Goal: Task Accomplishment & Management: Complete application form

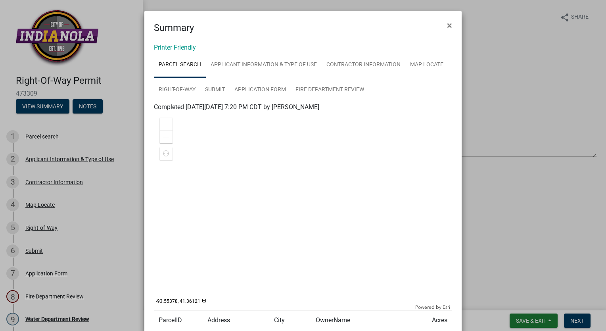
scroll to position [1, 0]
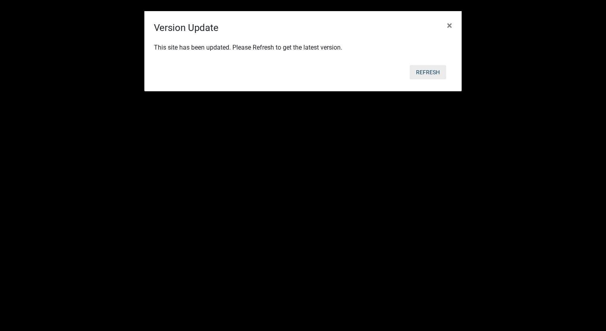
click at [423, 69] on button "Refresh" at bounding box center [428, 72] width 36 height 14
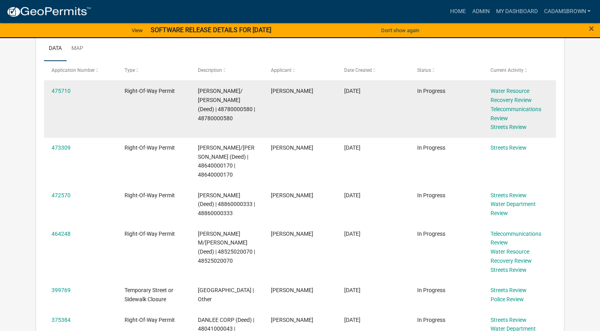
scroll to position [228, 0]
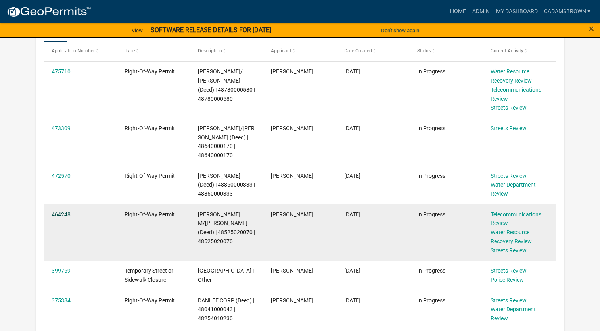
click at [64, 213] on link "464248" at bounding box center [61, 214] width 19 height 6
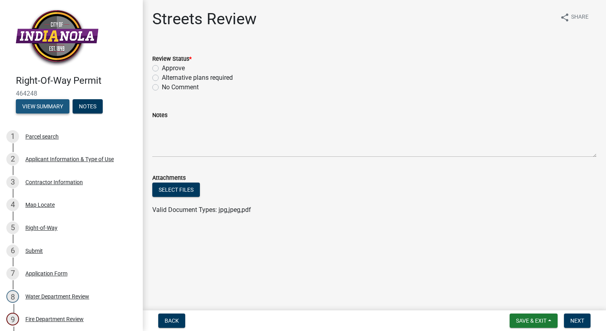
click at [56, 103] on button "View Summary" at bounding box center [43, 106] width 54 height 14
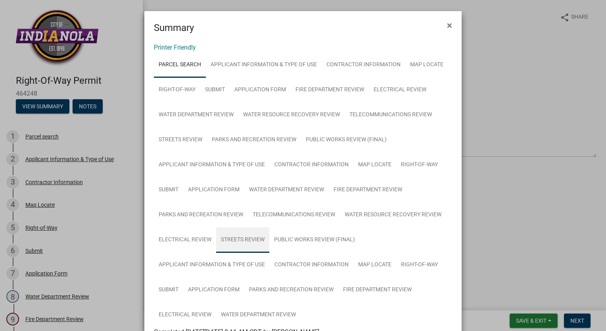
click at [232, 240] on link "Streets Review" at bounding box center [242, 239] width 53 height 25
click at [443, 25] on button "×" at bounding box center [450, 25] width 18 height 22
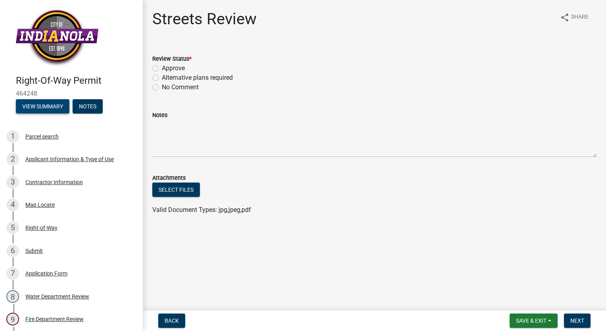
click at [44, 105] on button "View Summary" at bounding box center [43, 106] width 54 height 14
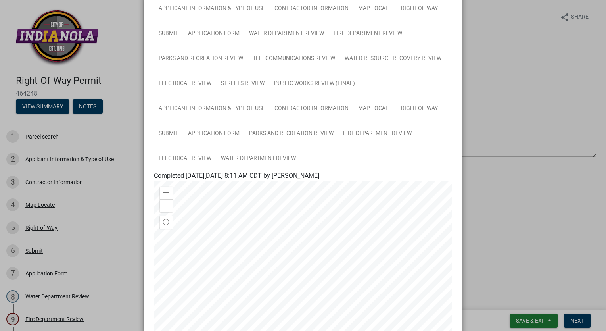
scroll to position [159, 0]
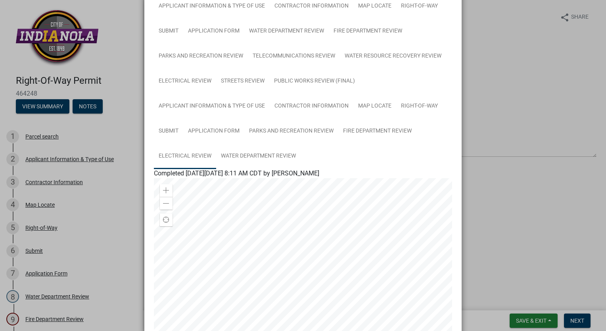
click at [192, 155] on link "Electrical Review" at bounding box center [185, 156] width 62 height 25
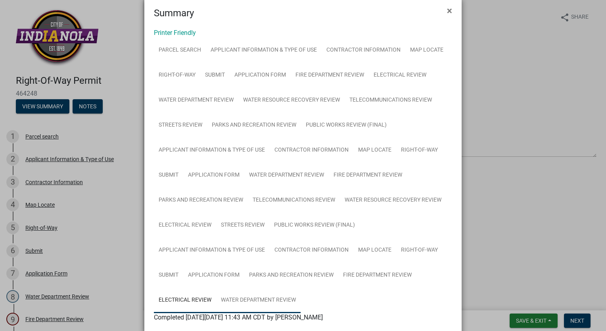
scroll to position [0, 0]
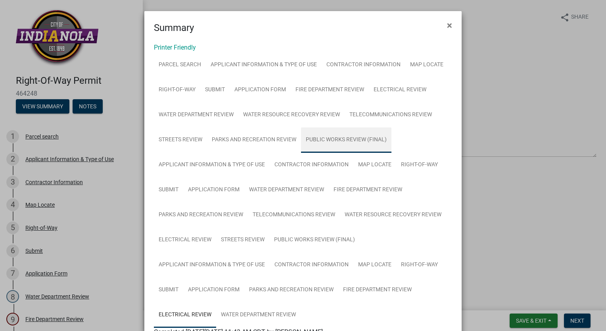
click at [353, 143] on link "Public Works Review (Final)" at bounding box center [346, 139] width 90 height 25
click at [339, 140] on link "Public Works Review (Final)" at bounding box center [346, 139] width 90 height 25
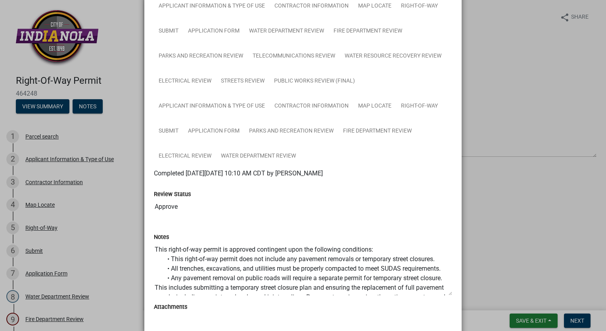
scroll to position [79, 0]
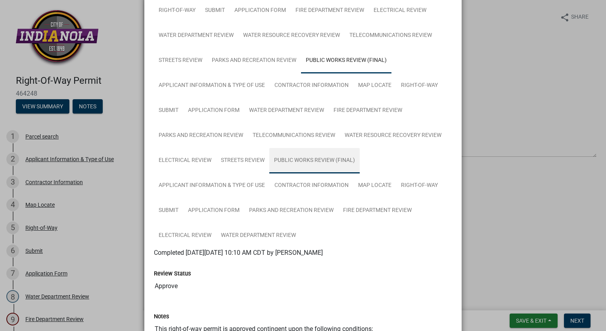
click at [308, 161] on link "Public Works Review (Final)" at bounding box center [314, 160] width 90 height 25
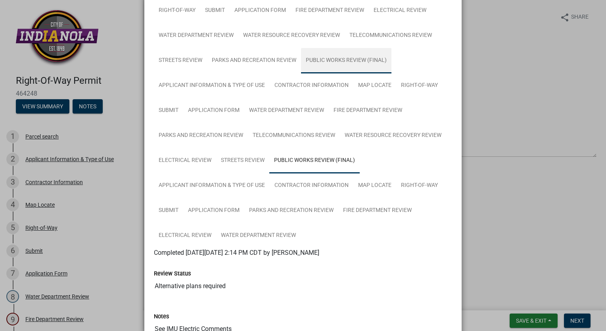
click at [340, 62] on link "Public Works Review (Final)" at bounding box center [346, 60] width 90 height 25
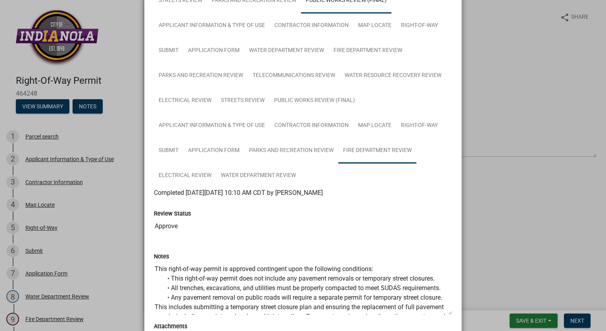
scroll to position [159, 0]
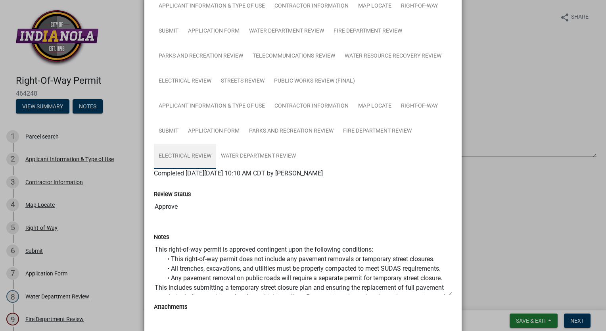
click at [206, 155] on link "Electrical Review" at bounding box center [185, 156] width 62 height 25
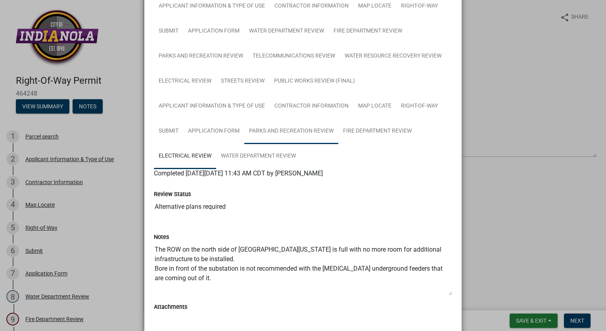
click at [301, 136] on link "Parks and Recreation Review" at bounding box center [291, 131] width 94 height 25
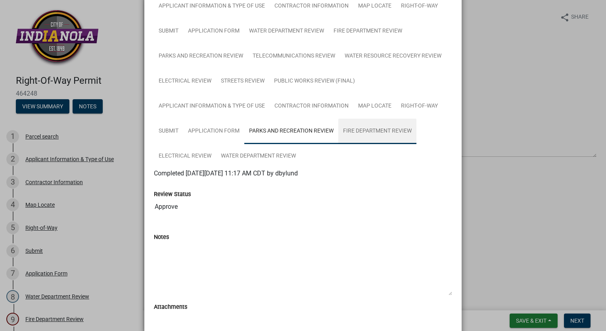
click at [362, 132] on link "Fire Department Review" at bounding box center [377, 131] width 78 height 25
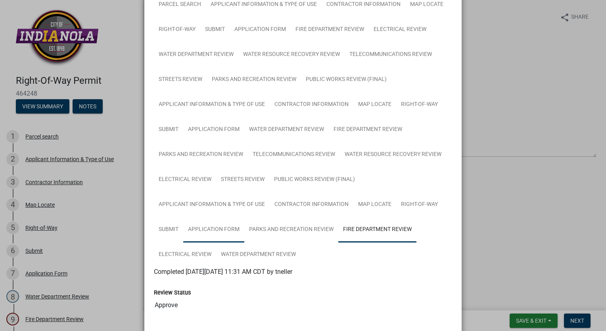
scroll to position [0, 0]
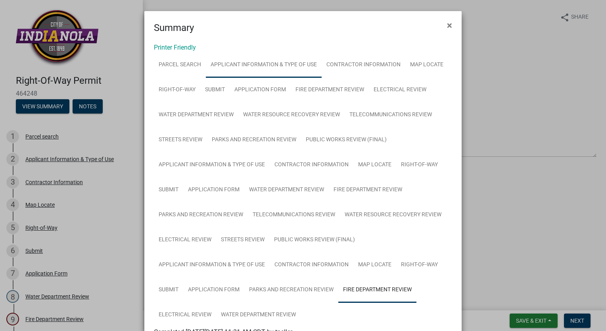
click at [239, 63] on link "Applicant Information & Type of Use" at bounding box center [264, 64] width 116 height 25
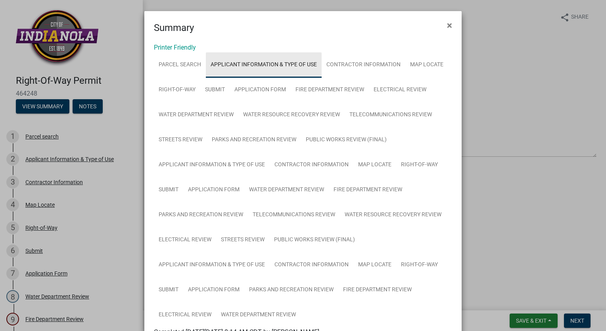
click at [246, 69] on link "Applicant Information & Type of Use" at bounding box center [264, 64] width 116 height 25
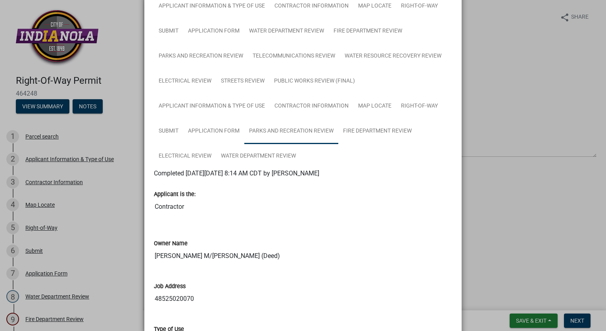
scroll to position [317, 0]
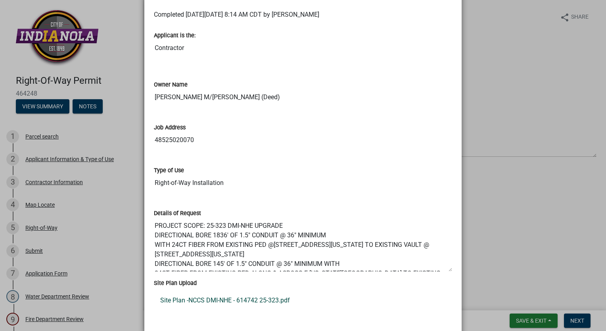
click at [258, 301] on link "Site Plan -NCCS DMI-NHE - 614742 25-323.pdf" at bounding box center [303, 300] width 298 height 19
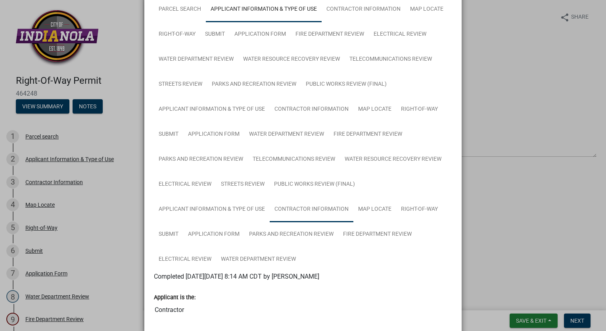
scroll to position [0, 0]
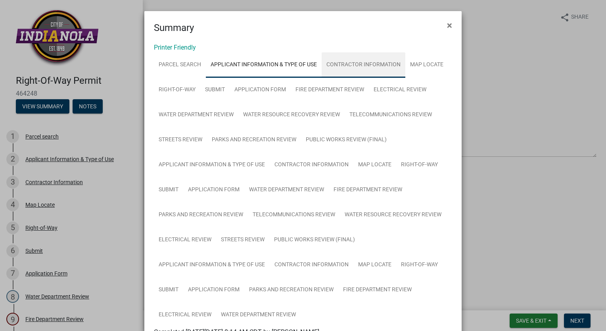
click at [363, 65] on link "Contractor Information" at bounding box center [364, 64] width 84 height 25
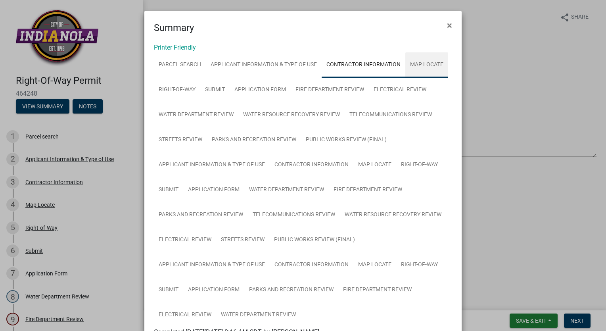
click at [418, 67] on link "Map Locate" at bounding box center [426, 64] width 43 height 25
click at [175, 141] on link "Streets Review" at bounding box center [180, 139] width 53 height 25
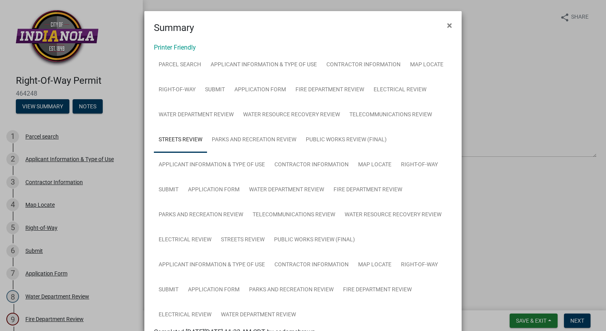
click at [168, 140] on link "Streets Review" at bounding box center [180, 139] width 53 height 25
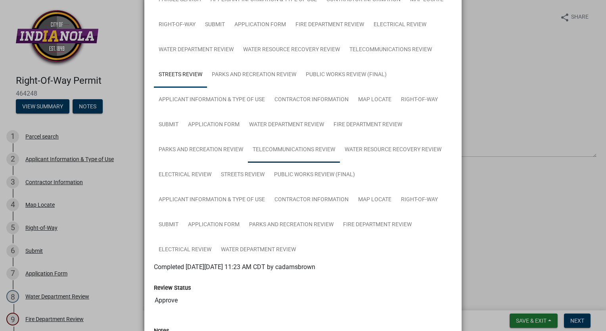
scroll to position [53, 0]
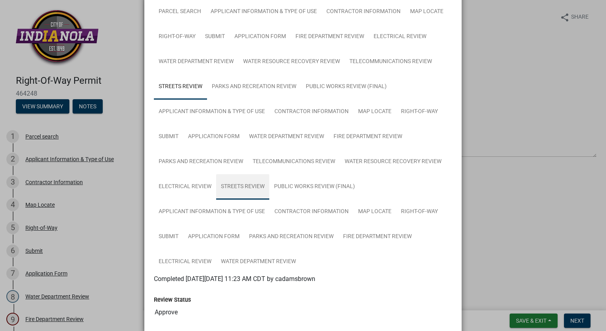
click at [244, 180] on link "Streets Review" at bounding box center [242, 186] width 53 height 25
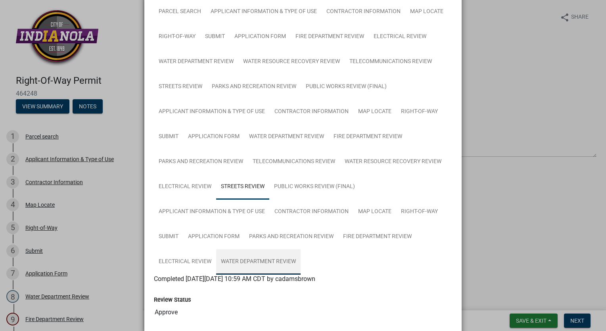
click at [265, 261] on link "Water Department Review" at bounding box center [258, 261] width 84 height 25
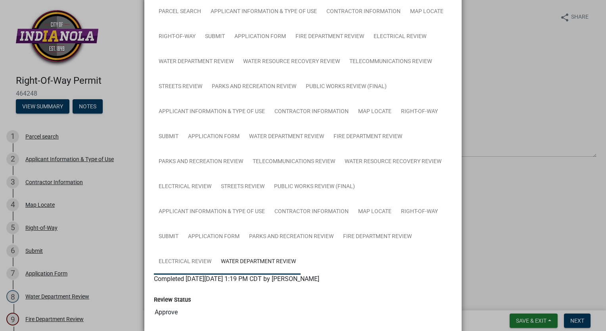
click at [197, 259] on link "Electrical Review" at bounding box center [185, 261] width 62 height 25
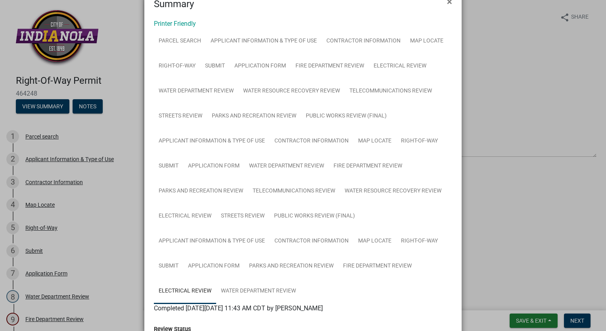
scroll to position [0, 0]
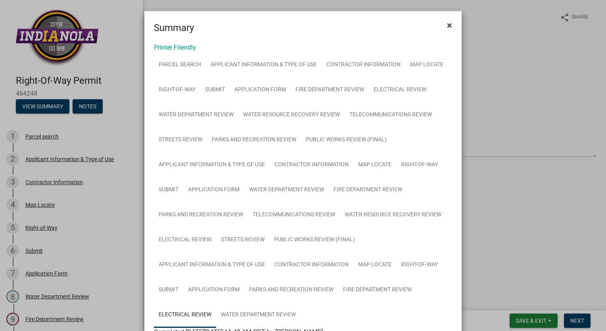
click at [448, 25] on span "×" at bounding box center [449, 25] width 5 height 11
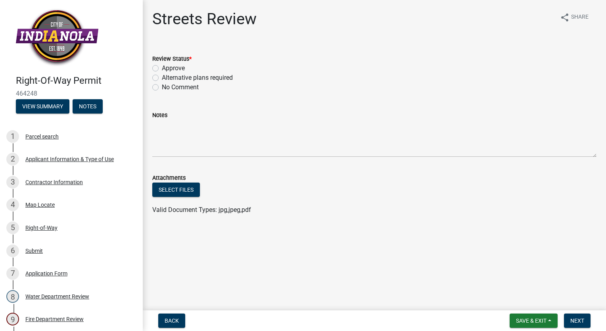
click at [162, 78] on label "Alternative plans required" at bounding box center [197, 78] width 71 height 10
click at [162, 78] on input "Alternative plans required" at bounding box center [164, 75] width 5 height 5
radio input "true"
click at [162, 77] on label "Alternative plans required" at bounding box center [197, 78] width 71 height 10
click at [162, 77] on input "Alternative plans required" at bounding box center [164, 75] width 5 height 5
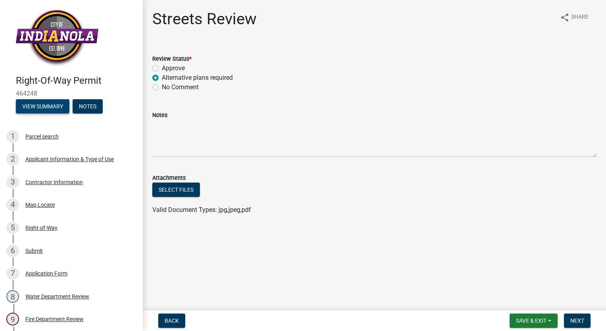
click at [42, 102] on button "View Summary" at bounding box center [43, 106] width 54 height 14
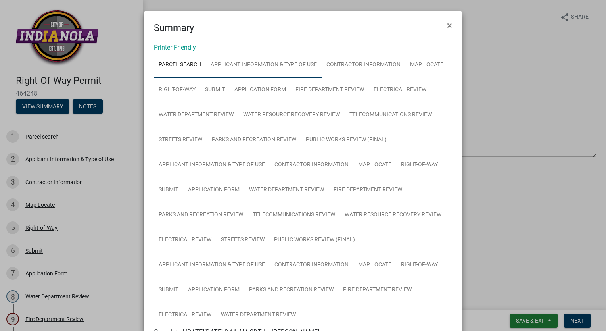
click at [257, 75] on link "Applicant Information & Type of Use" at bounding box center [264, 64] width 116 height 25
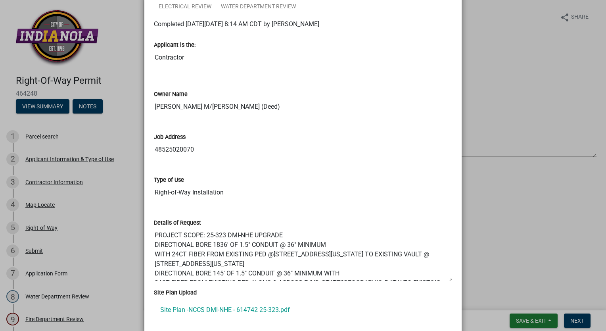
scroll to position [397, 0]
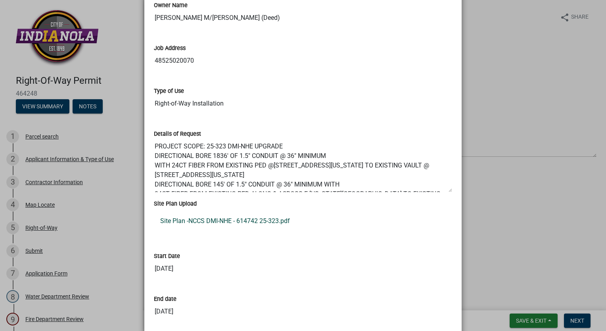
click at [249, 221] on link "Site Plan -NCCS DMI-NHE - 614742 25-323.pdf" at bounding box center [303, 220] width 298 height 19
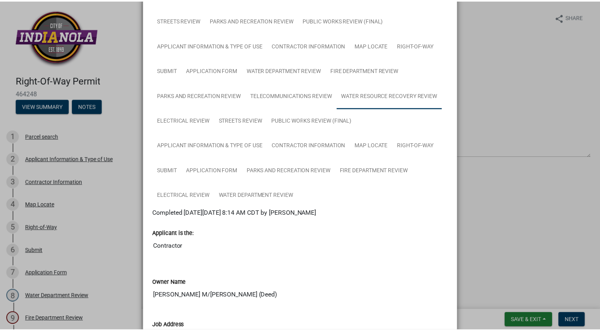
scroll to position [0, 0]
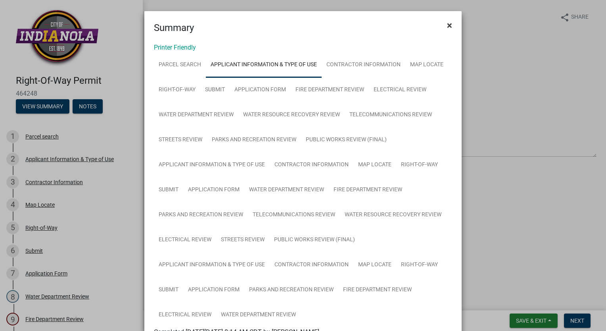
click at [443, 27] on button "×" at bounding box center [450, 25] width 18 height 22
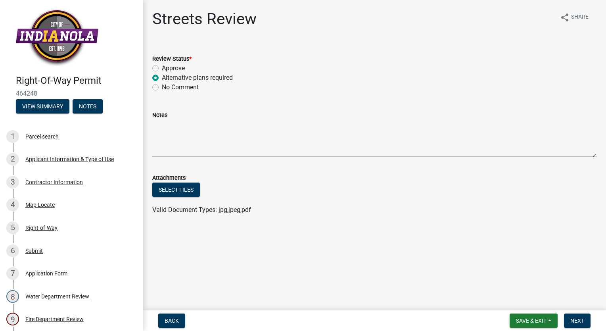
click at [162, 77] on label "Alternative plans required" at bounding box center [197, 78] width 71 height 10
click at [162, 77] on input "Alternative plans required" at bounding box center [164, 75] width 5 height 5
click at [162, 67] on label "Approve" at bounding box center [173, 68] width 23 height 10
click at [162, 67] on input "Approve" at bounding box center [164, 65] width 5 height 5
radio input "true"
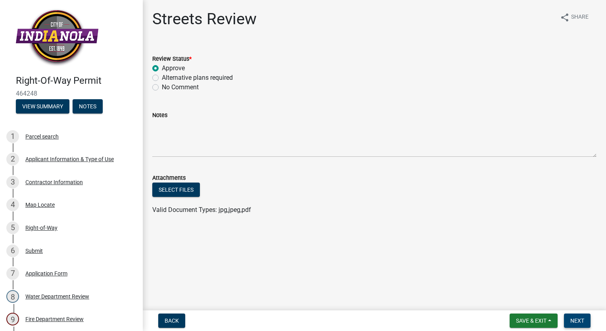
click at [582, 317] on span "Next" at bounding box center [577, 320] width 14 height 6
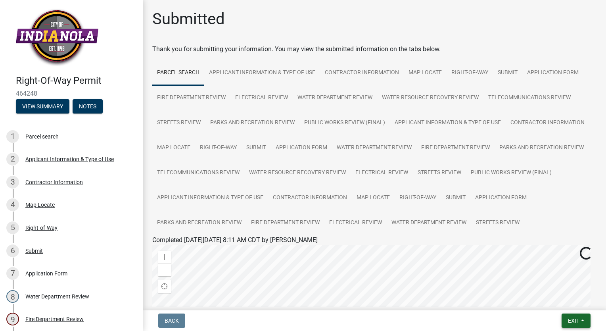
click at [568, 322] on span "Exit" at bounding box center [573, 320] width 11 height 6
click at [555, 302] on button "Save & Exit" at bounding box center [558, 299] width 63 height 19
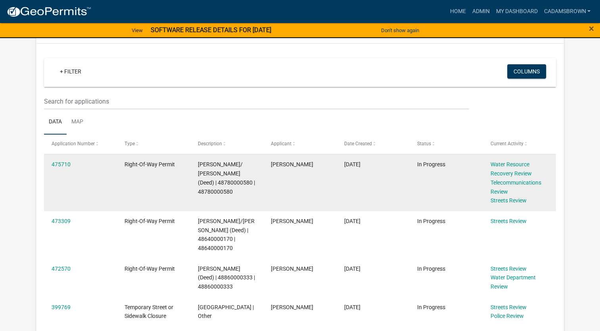
scroll to position [198, 0]
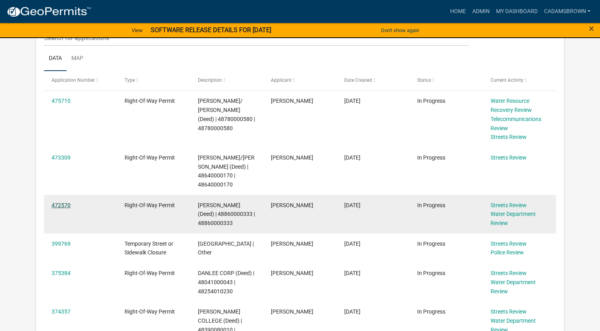
click at [63, 205] on link "472570" at bounding box center [61, 205] width 19 height 6
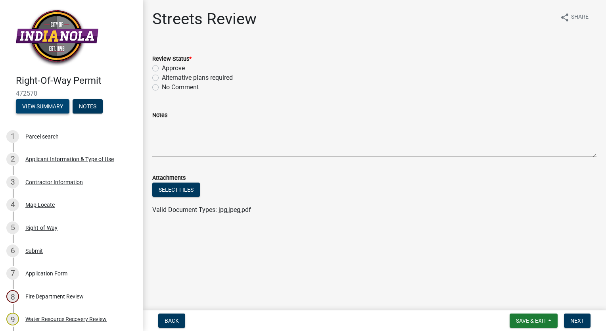
click at [45, 107] on button "View Summary" at bounding box center [43, 106] width 54 height 14
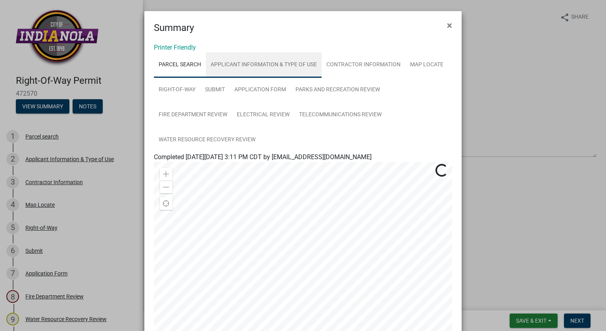
click at [240, 66] on link "Applicant Information & Type of Use" at bounding box center [264, 64] width 116 height 25
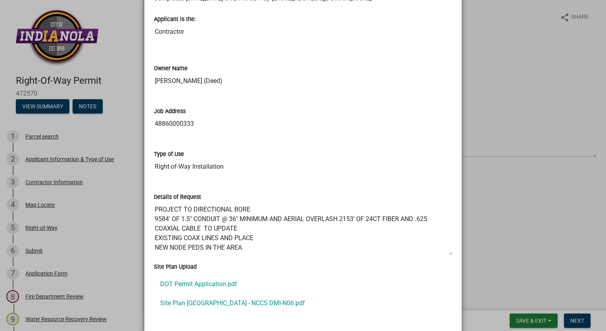
scroll to position [19, 0]
click at [209, 303] on link "Site Plan [GEOGRAPHIC_DATA] - NCCS DMI-N06.pdf" at bounding box center [303, 302] width 298 height 19
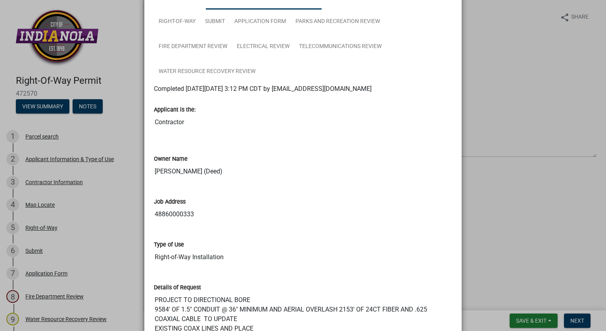
scroll to position [0, 0]
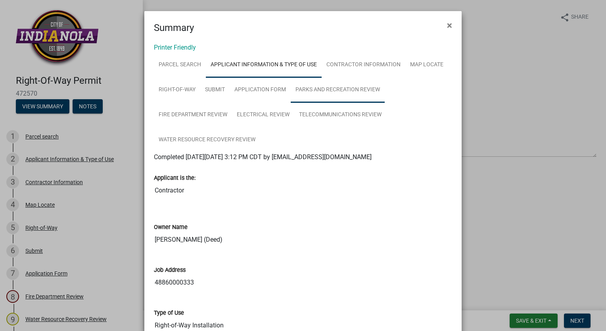
click at [328, 90] on link "Parks and Recreation Review" at bounding box center [338, 89] width 94 height 25
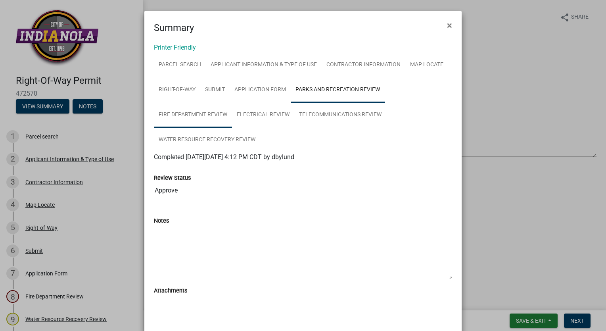
click at [192, 119] on link "Fire Department Review" at bounding box center [193, 114] width 78 height 25
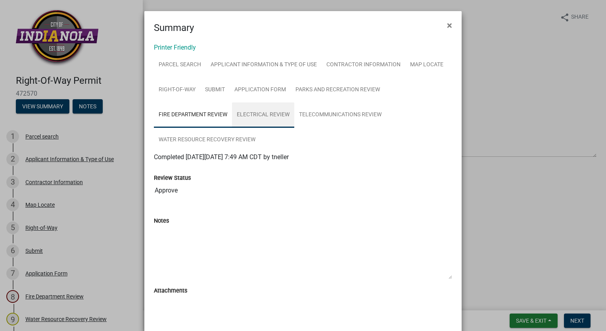
click at [248, 118] on link "Electrical Review" at bounding box center [263, 114] width 62 height 25
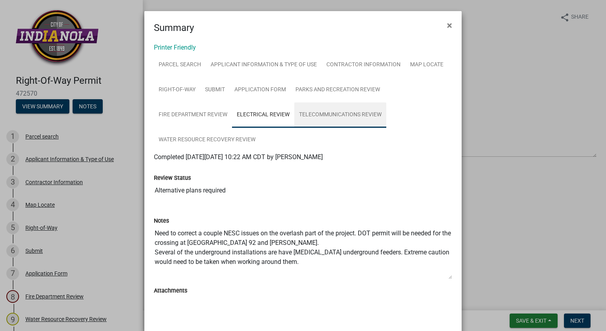
click at [325, 122] on link "Telecommunications Review" at bounding box center [340, 114] width 92 height 25
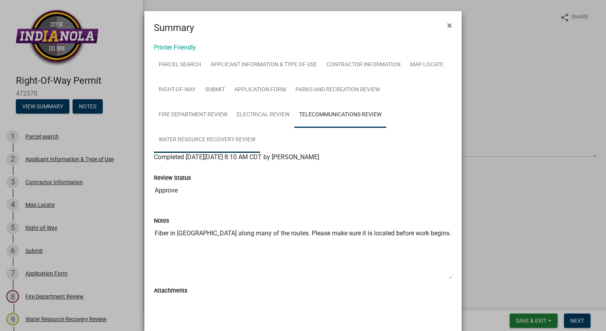
click at [241, 142] on link "Water Resource Recovery Review" at bounding box center [207, 139] width 106 height 25
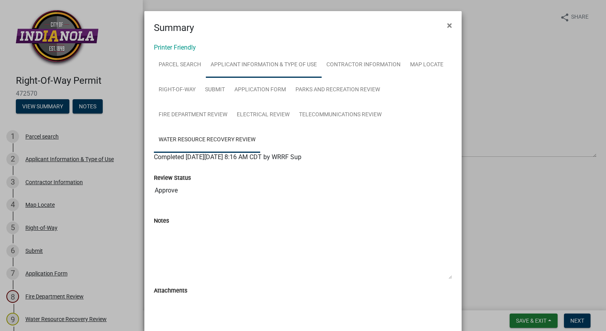
click at [251, 65] on link "Applicant Information & Type of Use" at bounding box center [264, 64] width 116 height 25
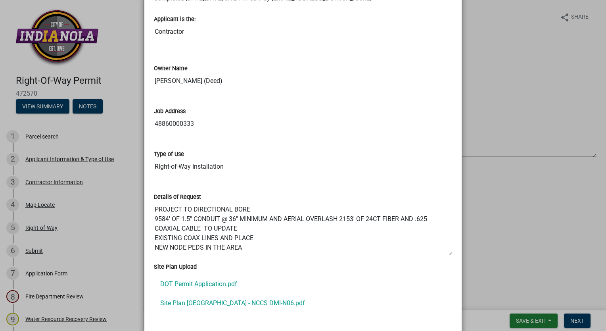
scroll to position [238, 0]
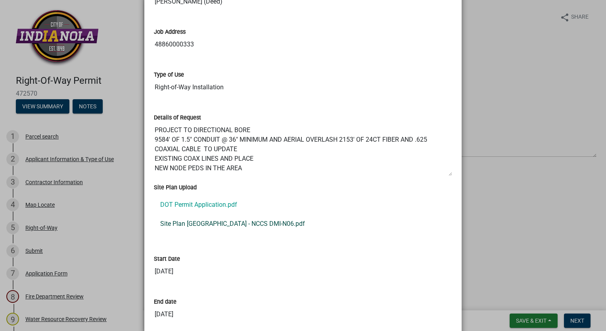
click at [247, 222] on link "Site Plan [GEOGRAPHIC_DATA] - NCCS DMI-N06.pdf" at bounding box center [303, 223] width 298 height 19
click at [223, 202] on link "DOT Permit Application.pdf" at bounding box center [303, 204] width 298 height 19
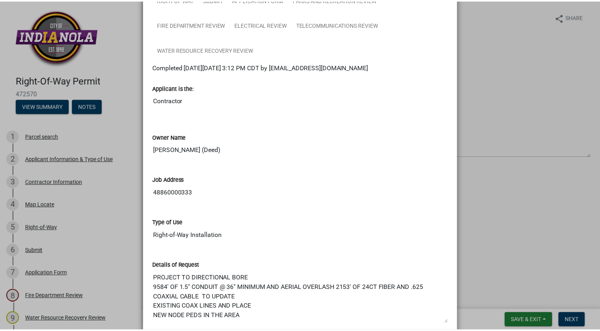
scroll to position [0, 0]
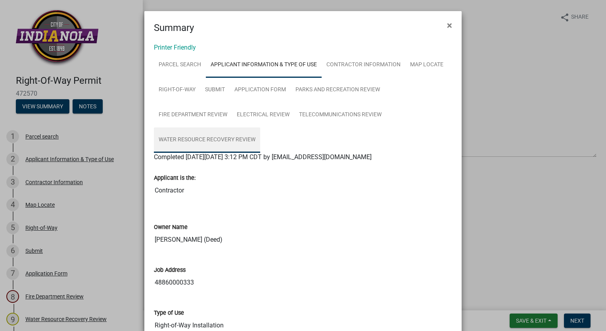
click at [217, 141] on link "Water Resource Recovery Review" at bounding box center [207, 139] width 106 height 25
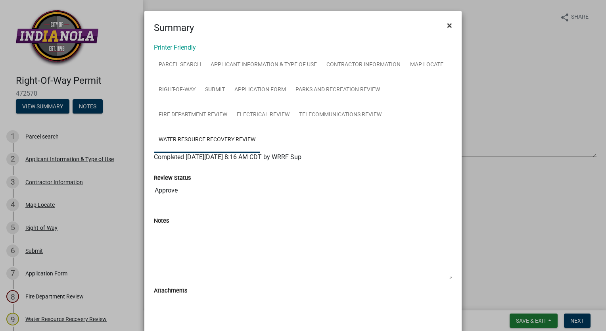
click at [448, 25] on span "×" at bounding box center [449, 25] width 5 height 11
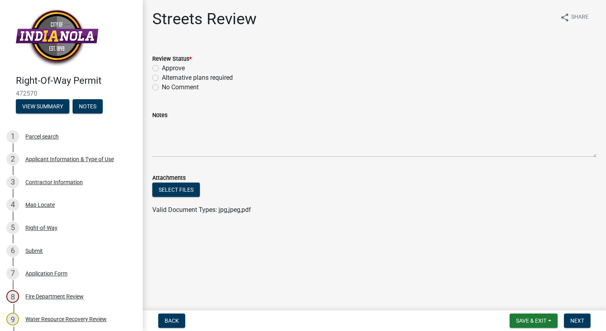
click at [162, 69] on label "Approve" at bounding box center [173, 68] width 23 height 10
click at [162, 69] on input "Approve" at bounding box center [164, 65] width 5 height 5
radio input "true"
click at [579, 320] on span "Next" at bounding box center [577, 320] width 14 height 6
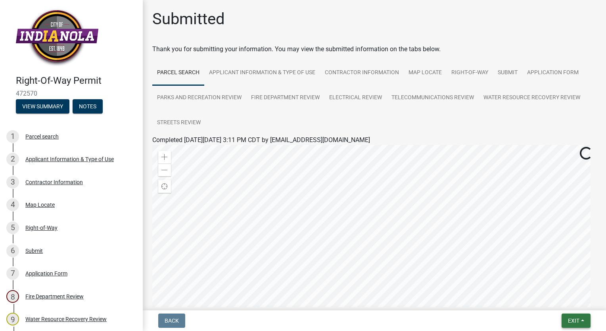
click at [579, 320] on span "Exit" at bounding box center [573, 320] width 11 height 6
click at [566, 305] on button "Save & Exit" at bounding box center [558, 299] width 63 height 19
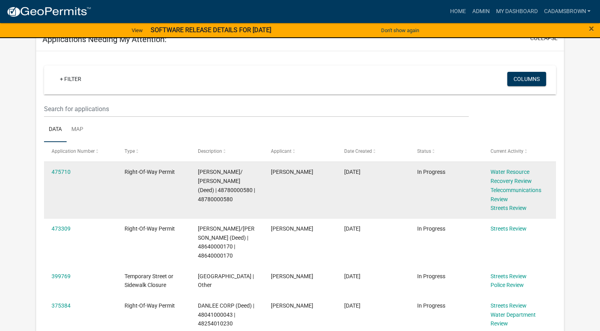
scroll to position [147, 0]
